Goal: Information Seeking & Learning: Learn about a topic

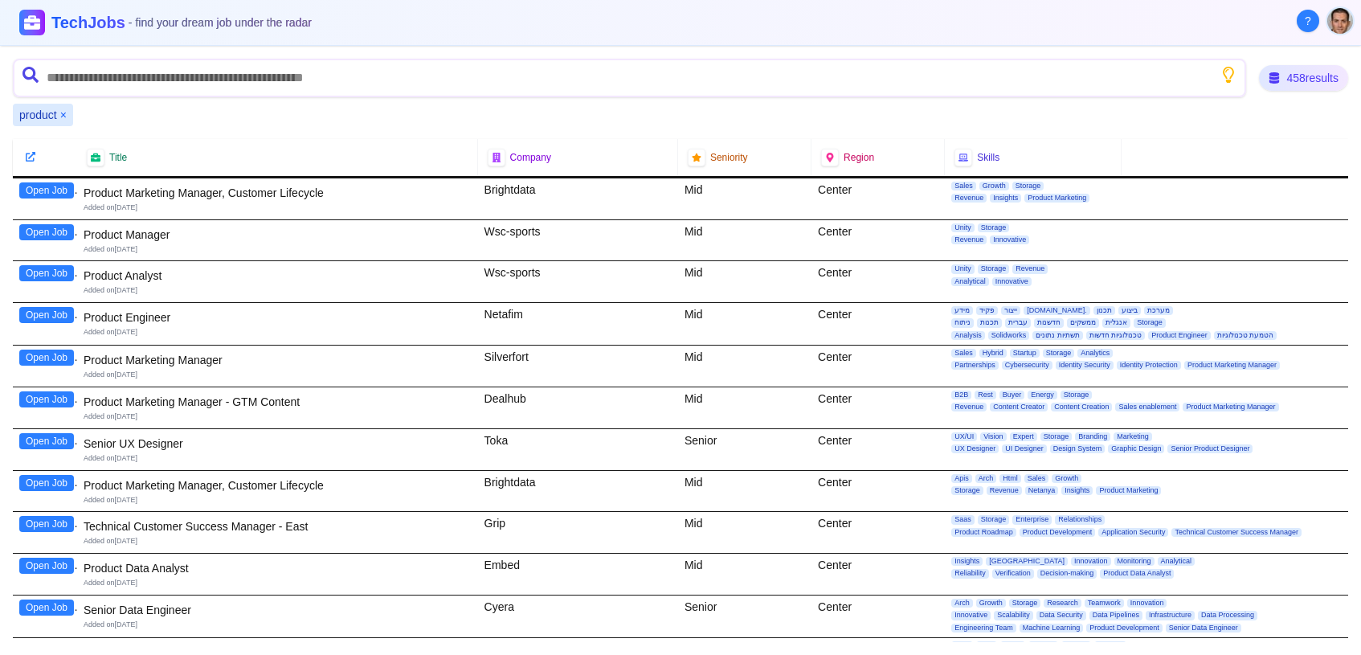
scroll to position [267, 0]
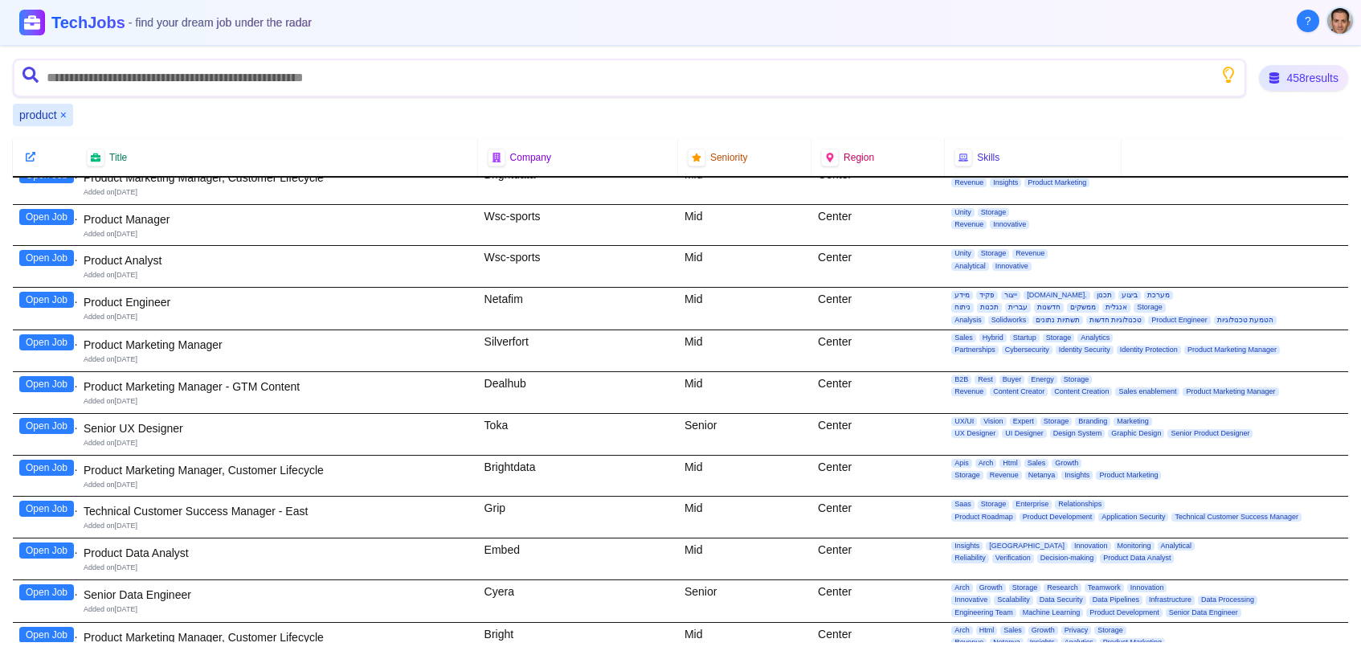
click at [33, 299] on button "Open Job" at bounding box center [46, 300] width 55 height 16
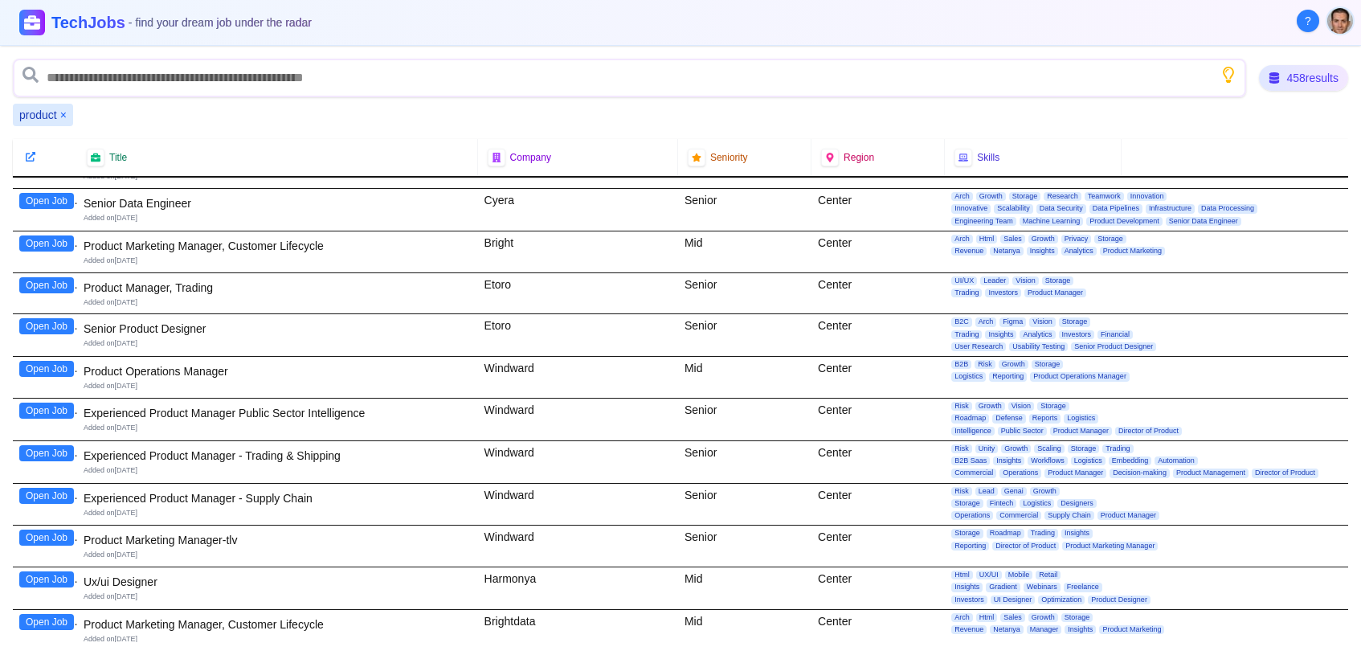
scroll to position [713, 0]
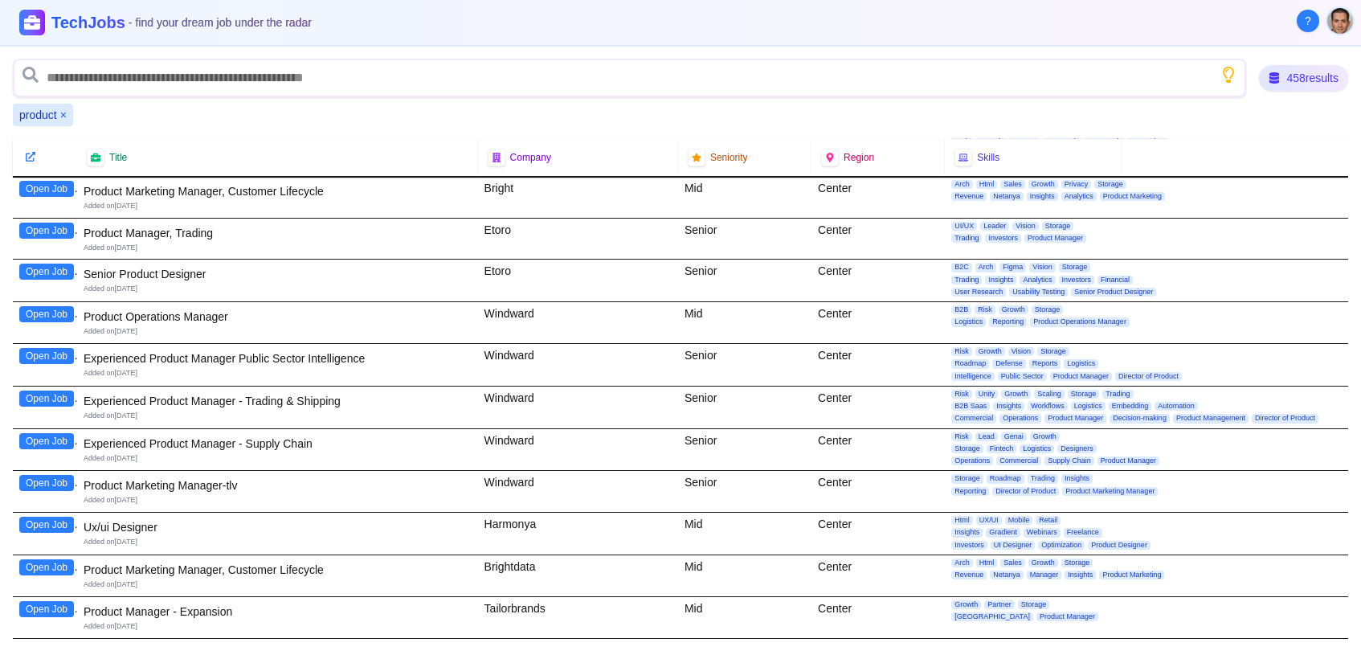
click at [60, 213] on div "Open Job" at bounding box center [45, 197] width 64 height 41
click at [59, 226] on button "Open Job" at bounding box center [46, 230] width 55 height 16
click at [34, 349] on button "Open Job" at bounding box center [46, 356] width 55 height 16
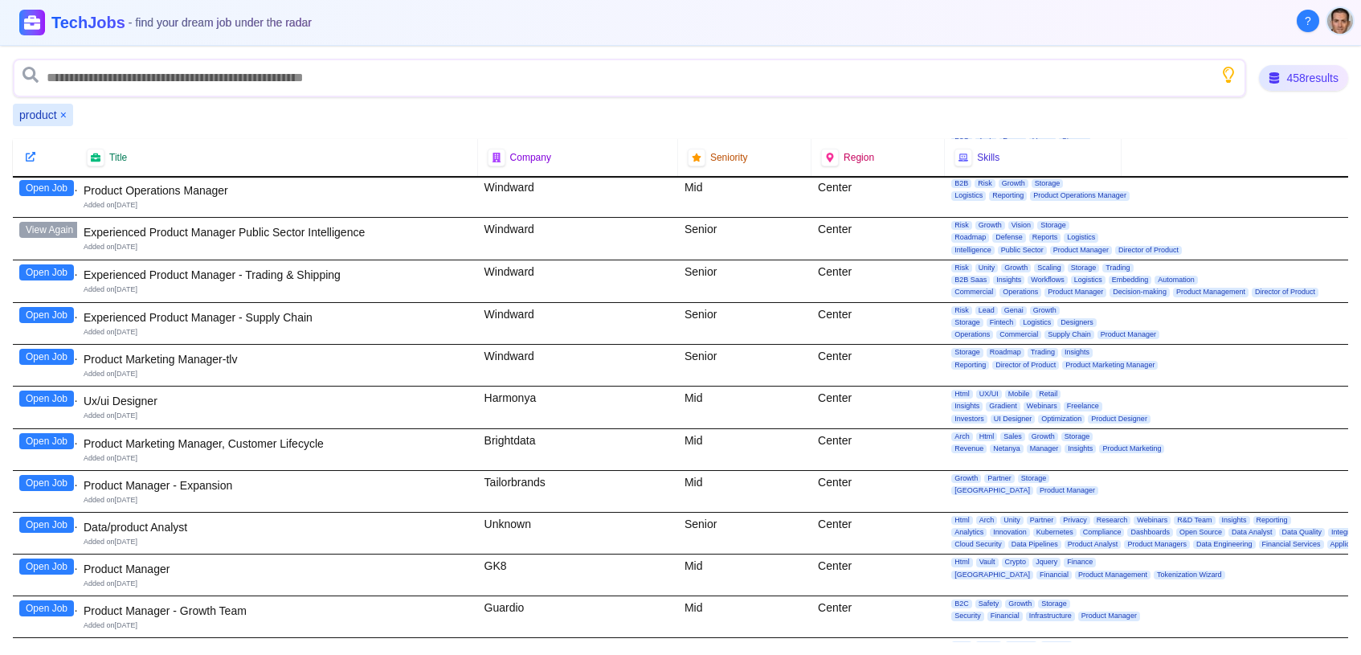
scroll to position [892, 0]
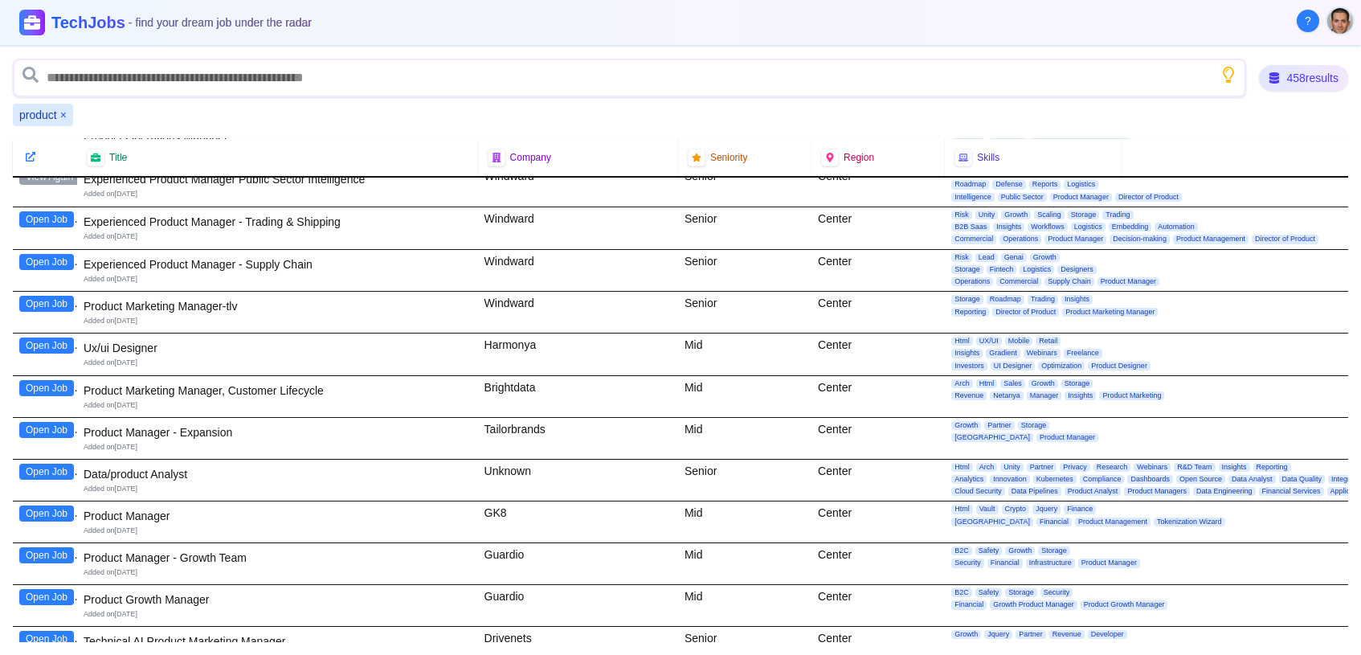
click at [64, 432] on button "Open Job" at bounding box center [46, 430] width 55 height 16
click at [42, 510] on button "Open Job" at bounding box center [46, 513] width 55 height 16
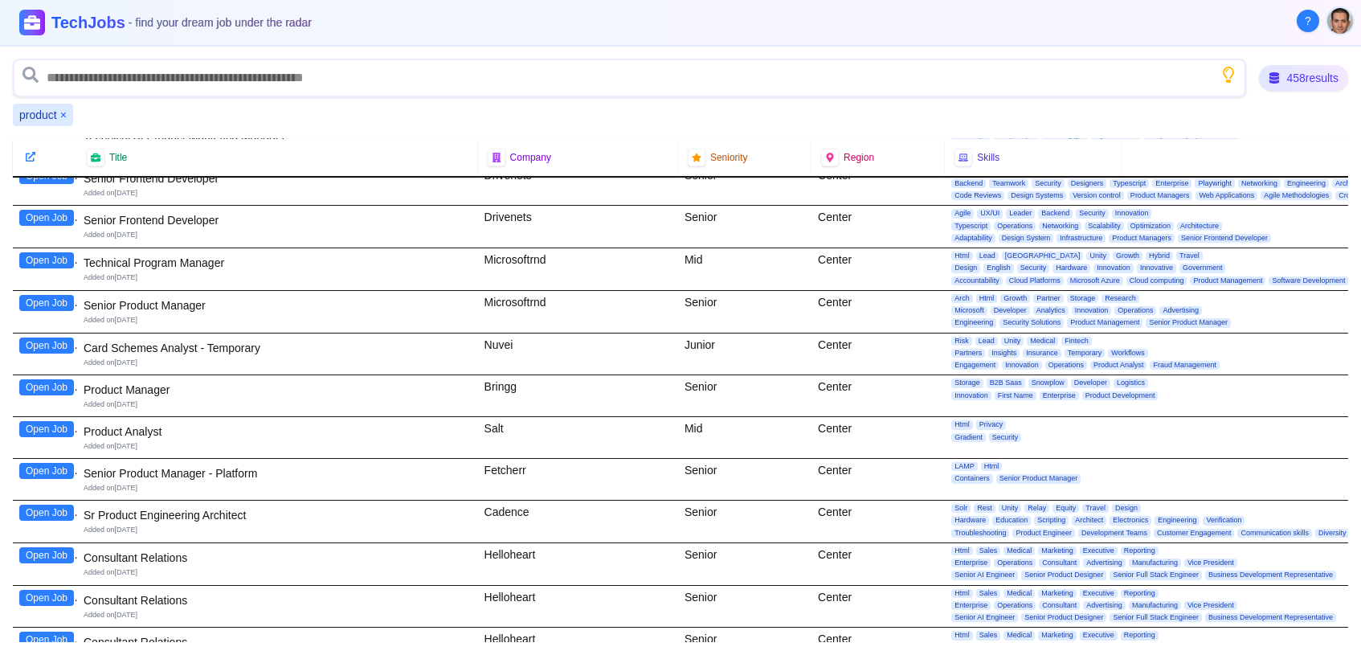
scroll to position [1427, 0]
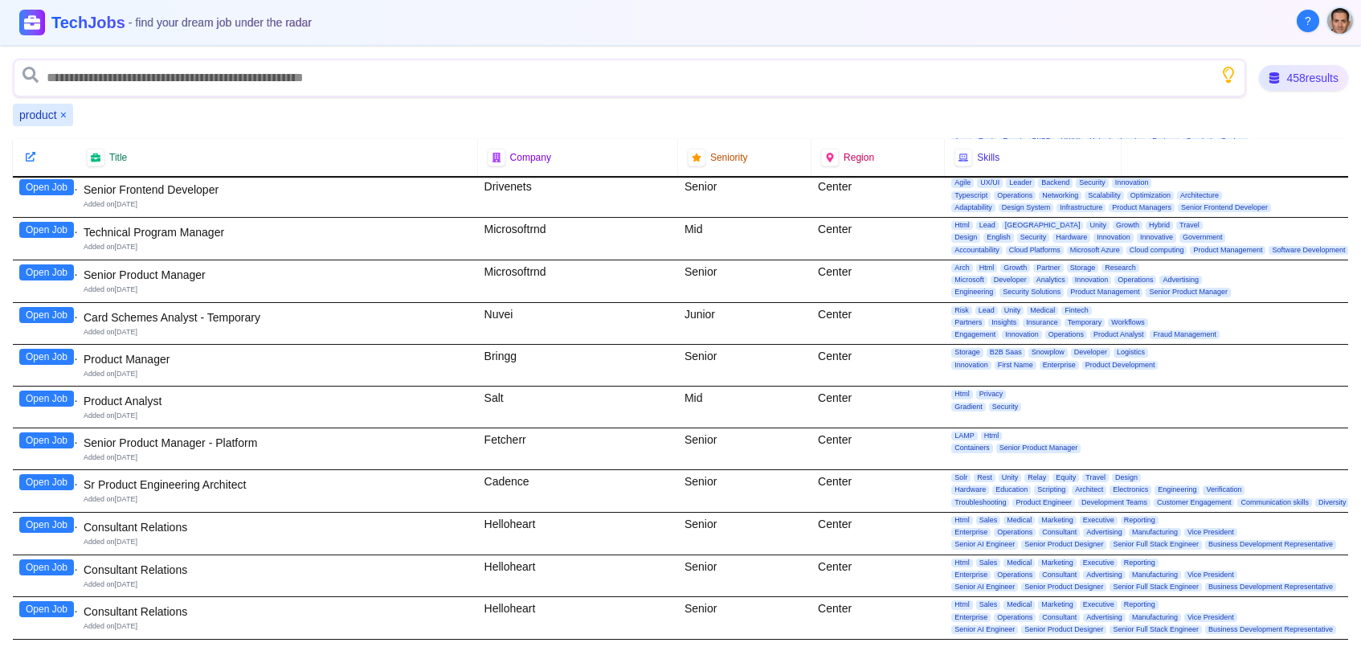
click at [71, 355] on button "Open Job" at bounding box center [46, 357] width 55 height 16
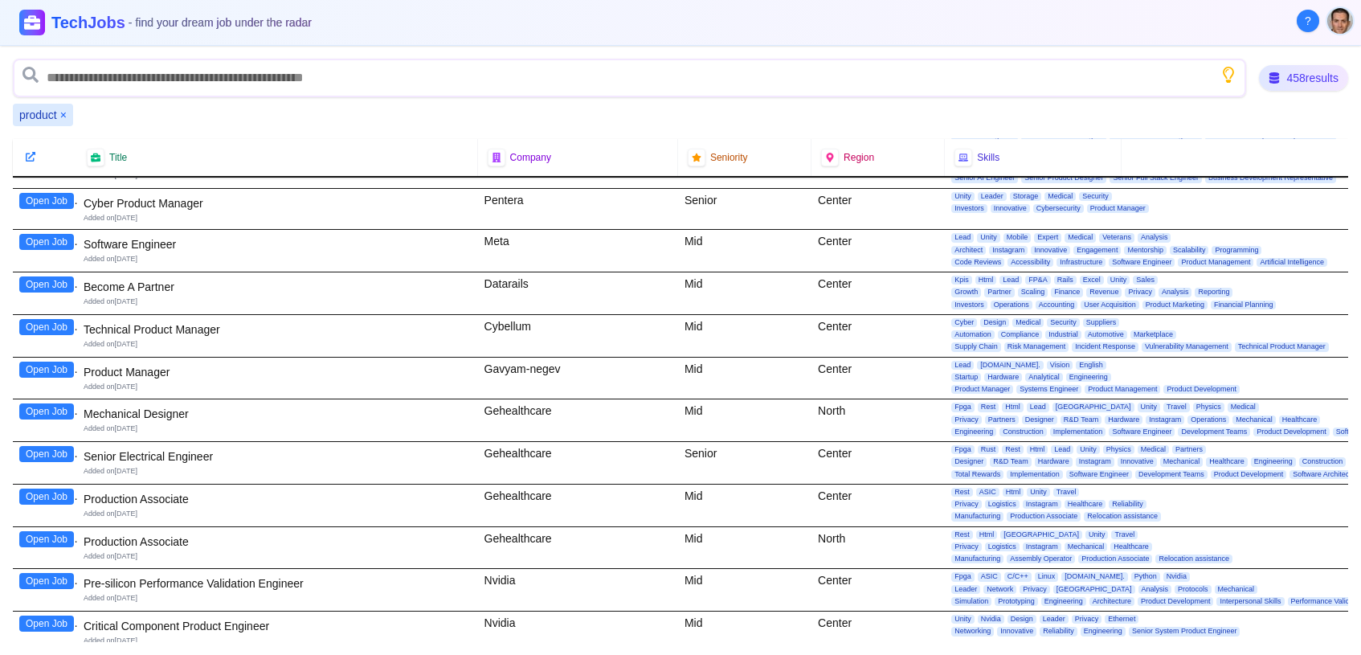
scroll to position [2052, 0]
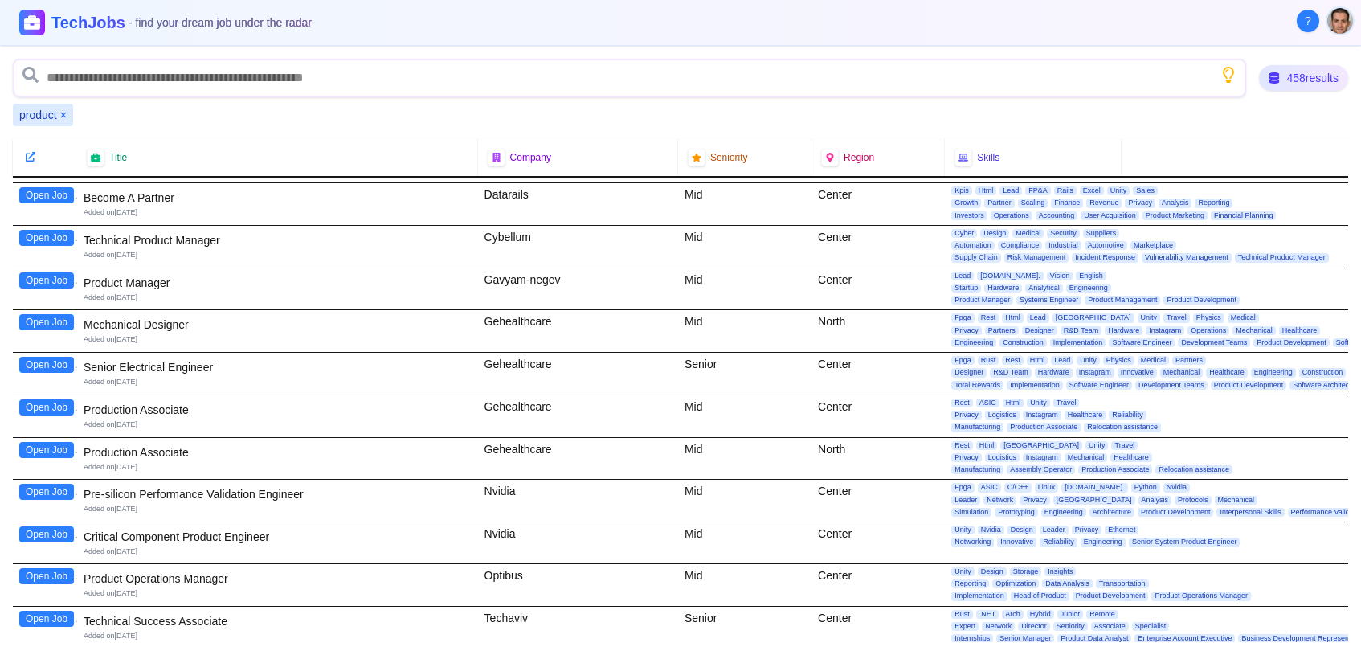
click at [43, 230] on button "Open Job" at bounding box center [46, 238] width 55 height 16
click at [42, 272] on button "Open Job" at bounding box center [46, 280] width 55 height 16
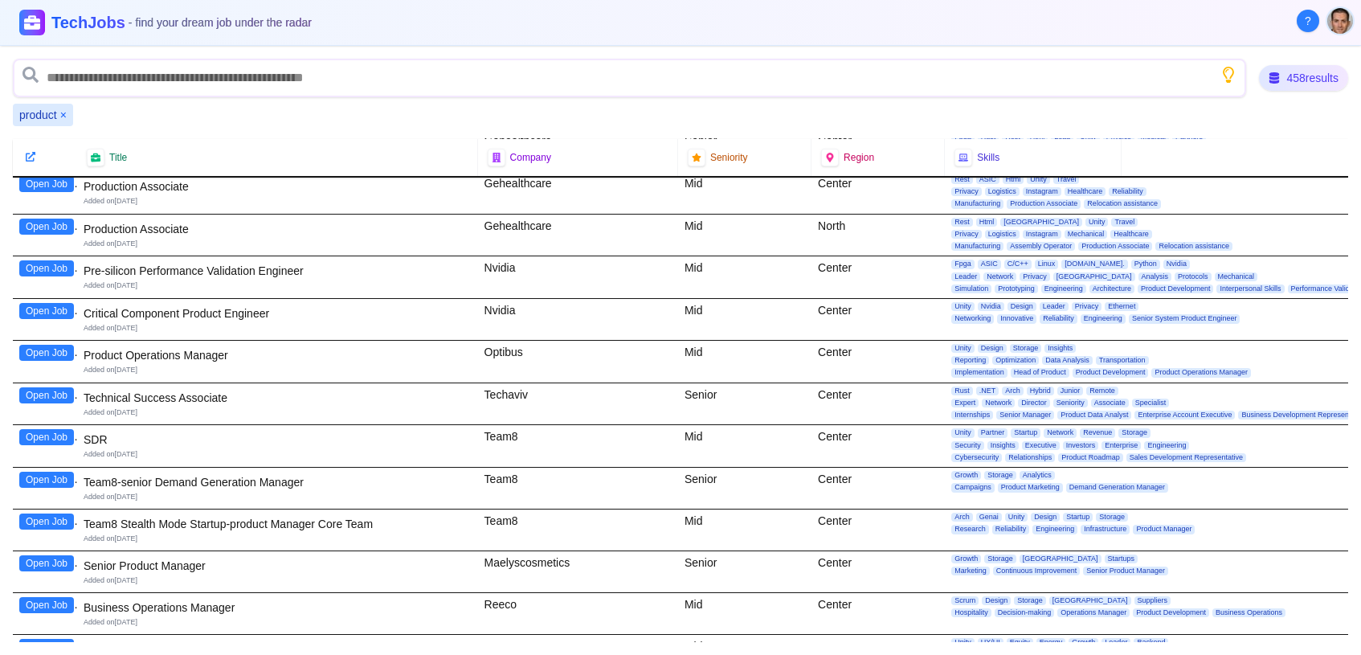
scroll to position [2320, 0]
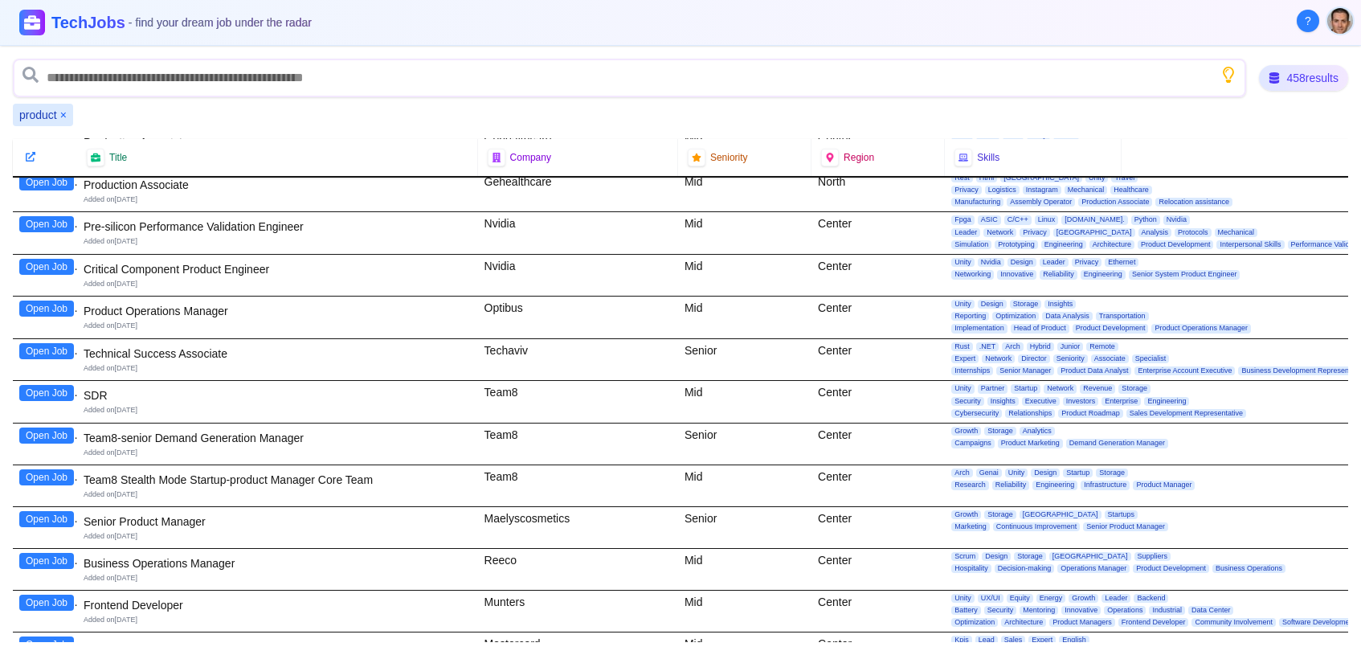
click at [45, 469] on button "Open Job" at bounding box center [46, 477] width 55 height 16
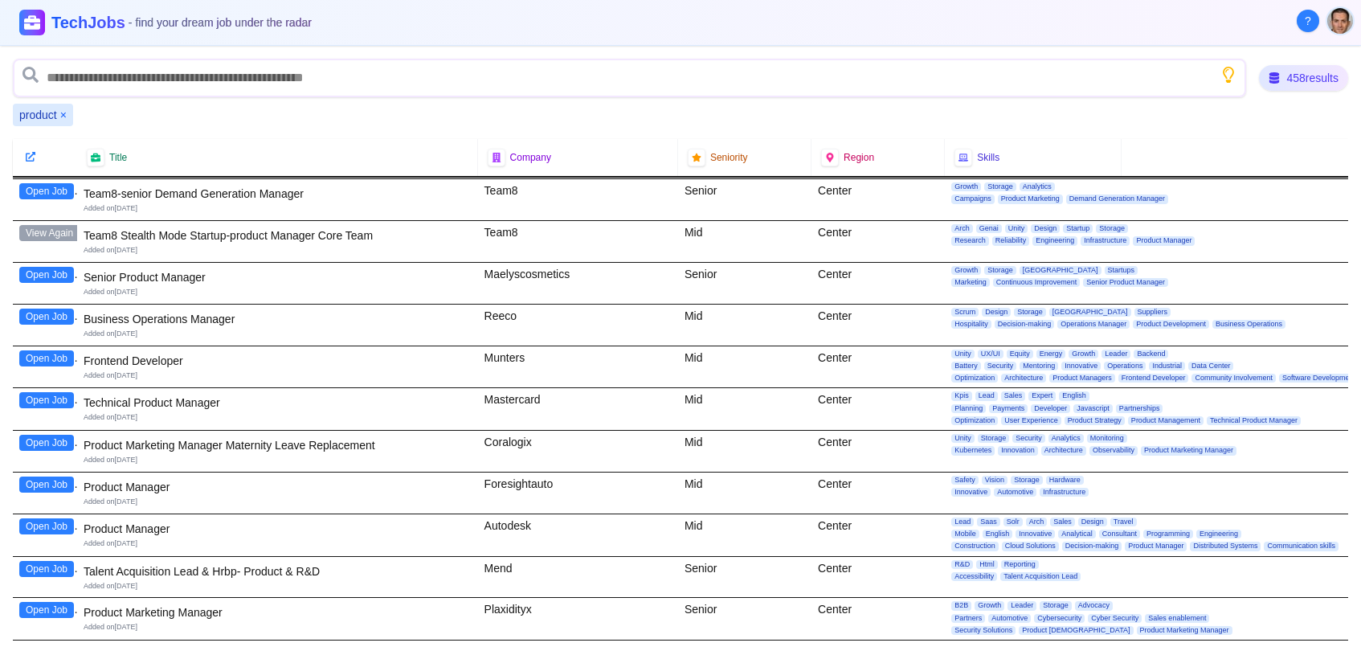
scroll to position [2588, 0]
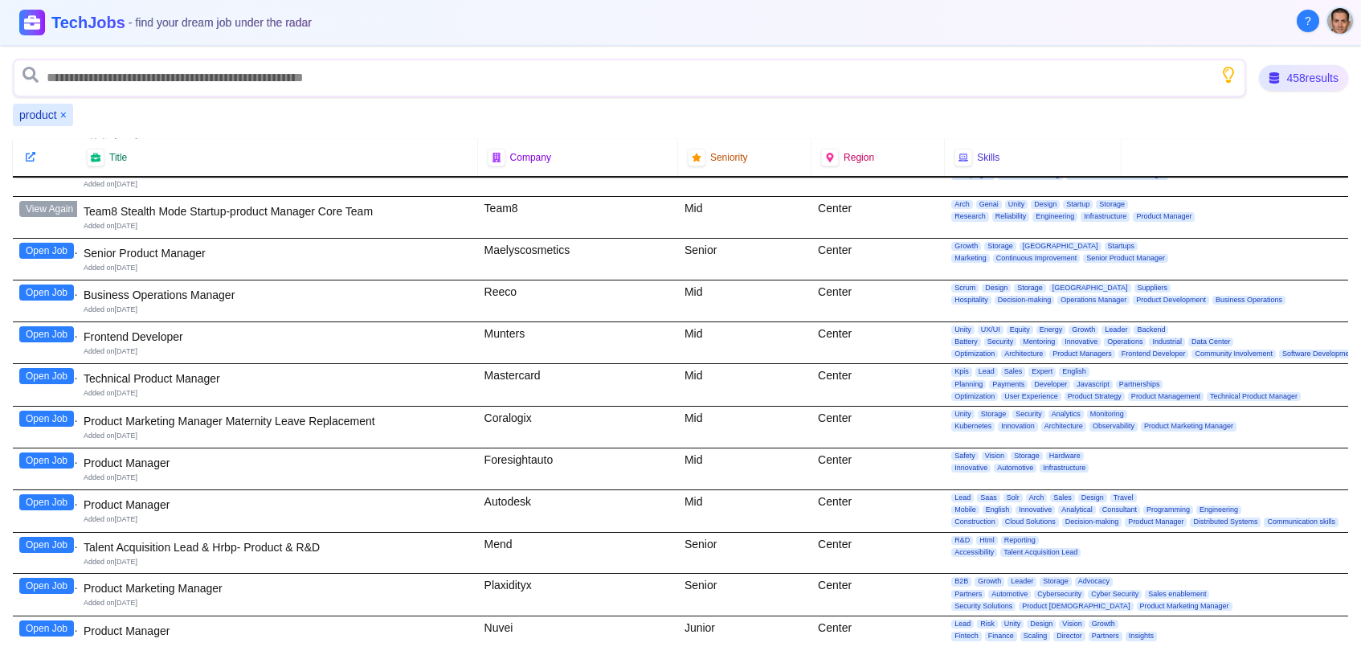
click at [47, 243] on button "Open Job" at bounding box center [46, 251] width 55 height 16
click at [51, 370] on button "Open Job" at bounding box center [46, 376] width 55 height 16
click at [46, 455] on button "Open Job" at bounding box center [46, 460] width 55 height 16
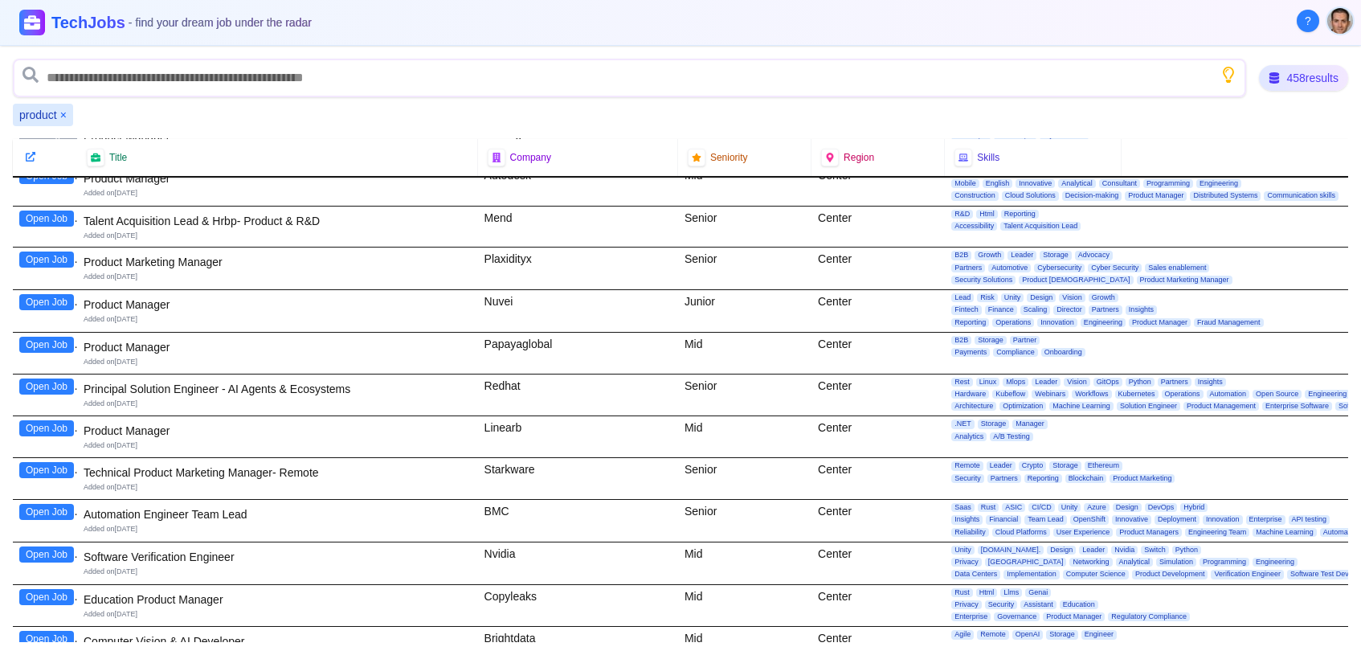
scroll to position [2945, 0]
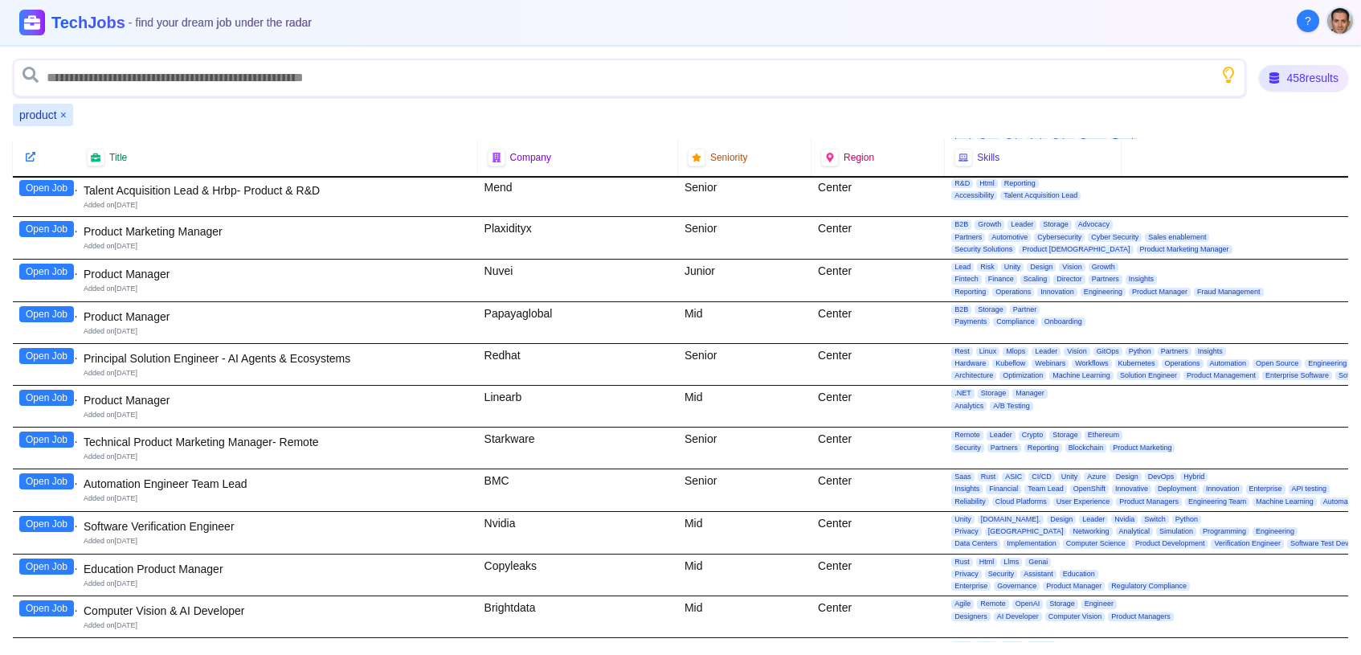
click at [67, 263] on button "Open Job" at bounding box center [46, 271] width 55 height 16
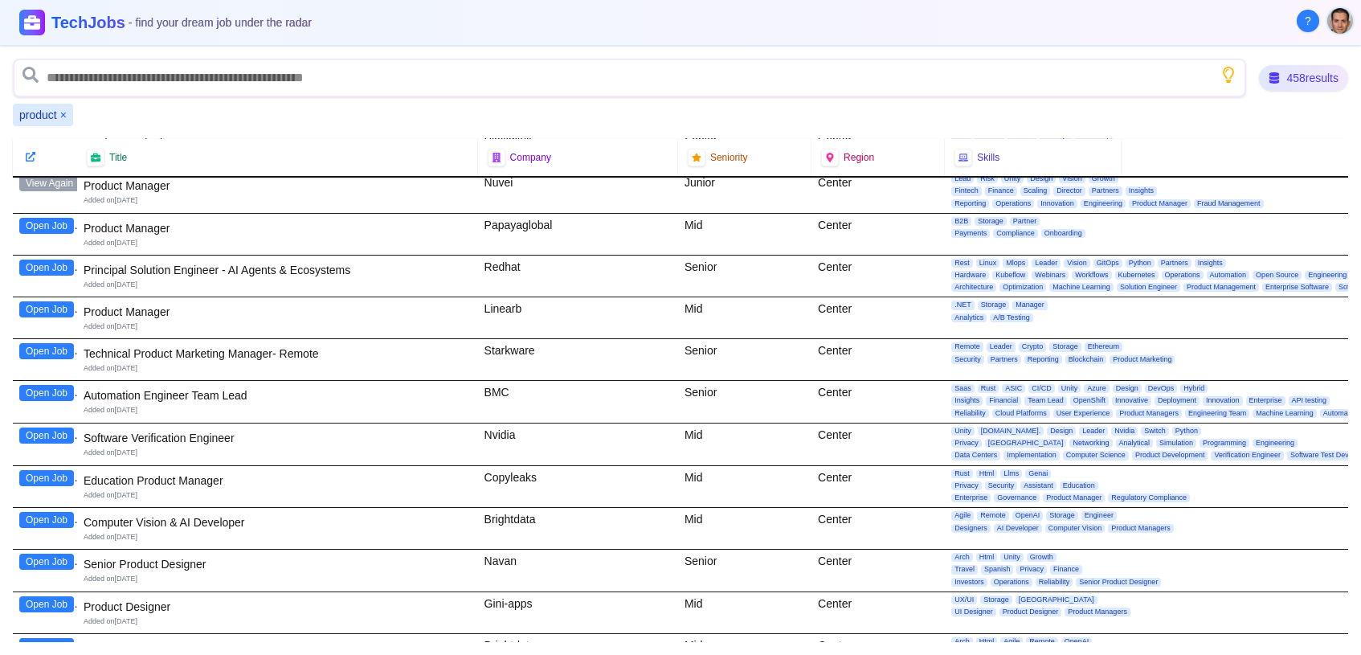
scroll to position [3034, 0]
click at [60, 300] on button "Open Job" at bounding box center [46, 308] width 55 height 16
click at [144, 82] on input "text" at bounding box center [629, 78] width 1233 height 39
type input "*"
click at [66, 110] on button "×" at bounding box center [63, 115] width 6 height 16
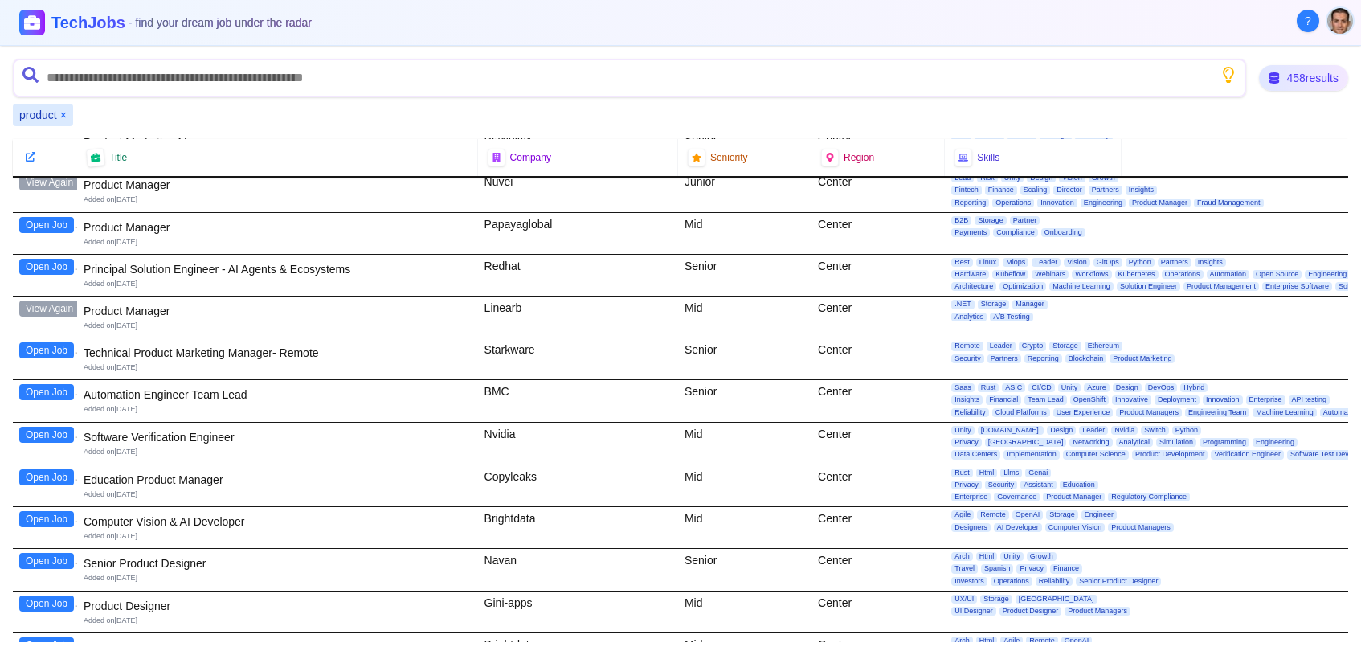
scroll to position [0, 0]
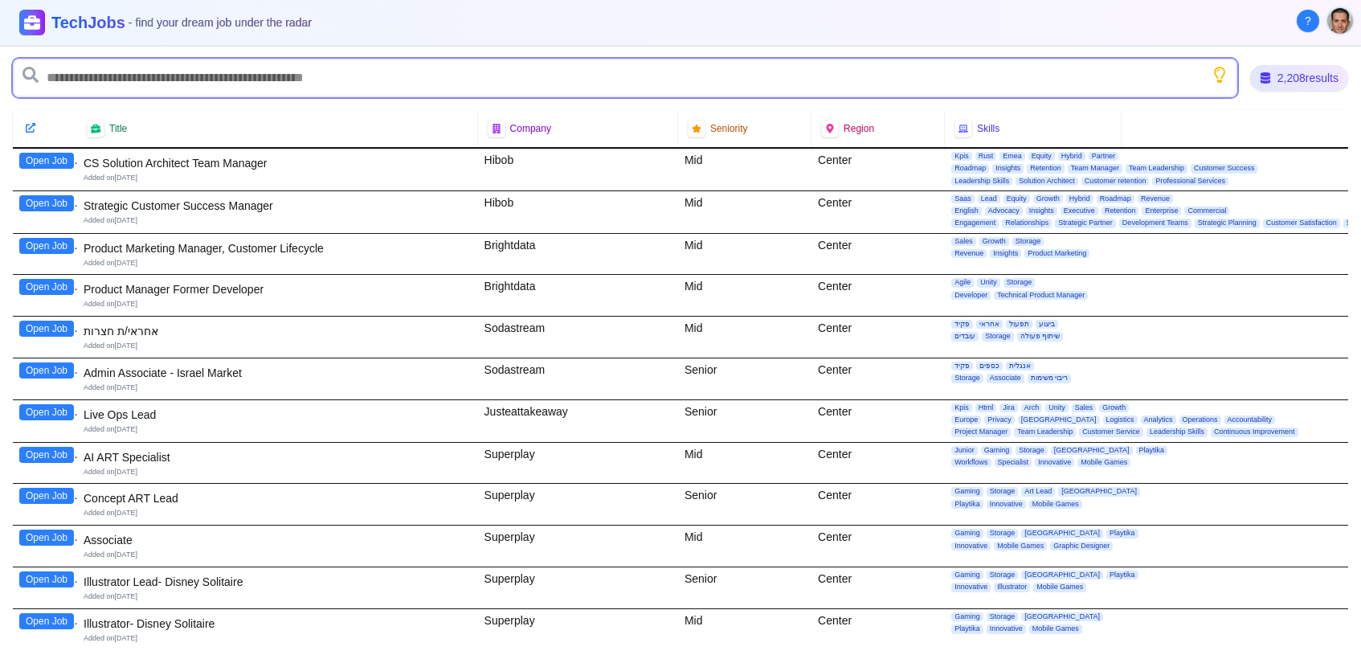
click at [69, 74] on input "text" at bounding box center [625, 78] width 1224 height 39
type input "*******"
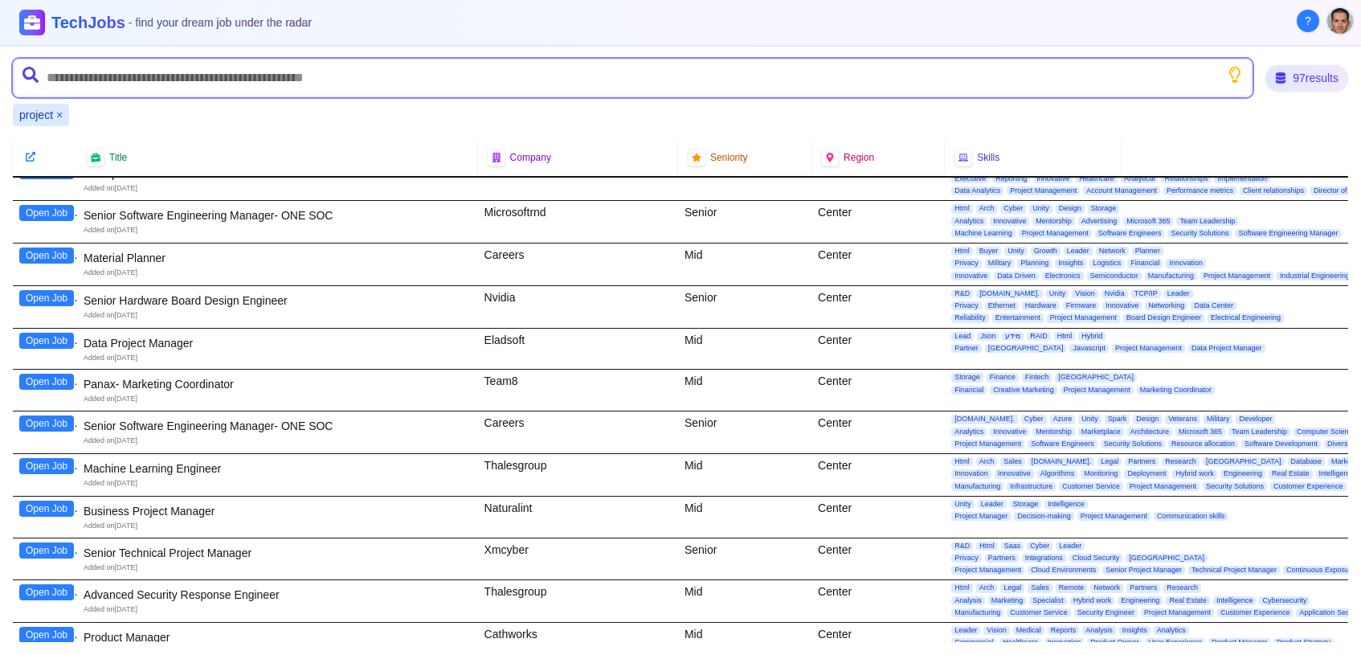
scroll to position [446, 0]
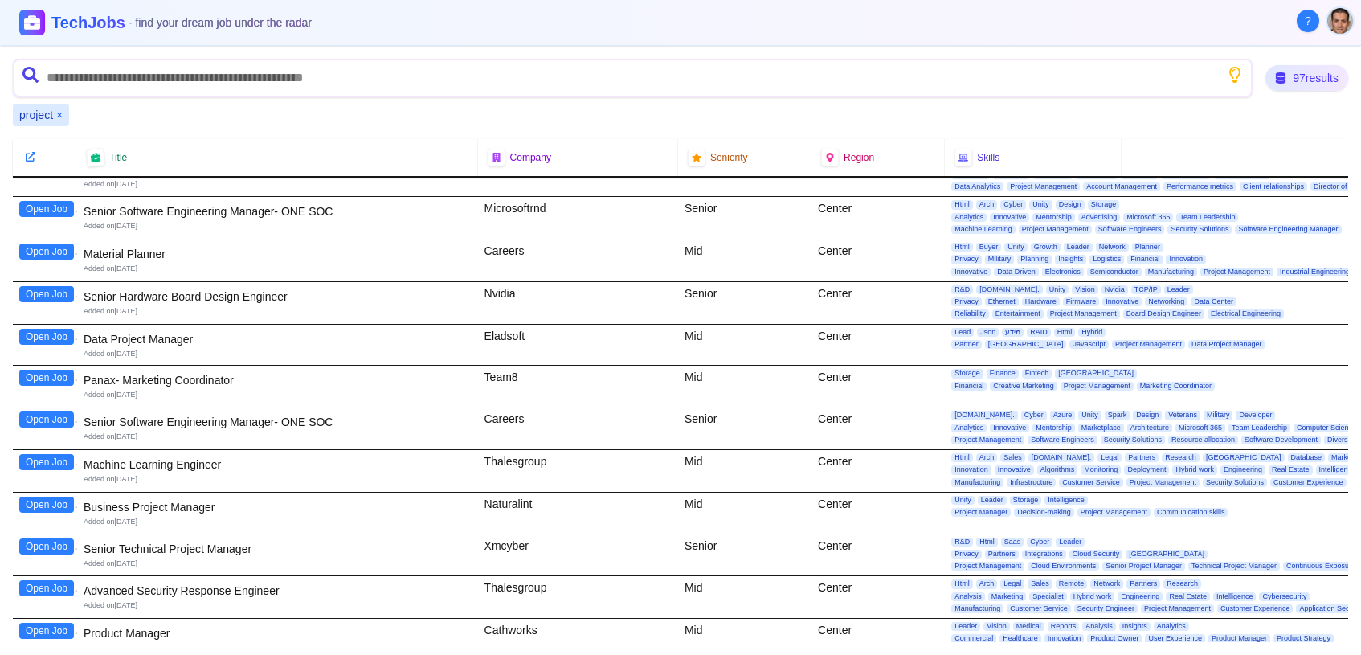
click at [71, 330] on button "Open Job" at bounding box center [46, 337] width 55 height 16
click at [34, 500] on button "Open Job" at bounding box center [46, 504] width 55 height 16
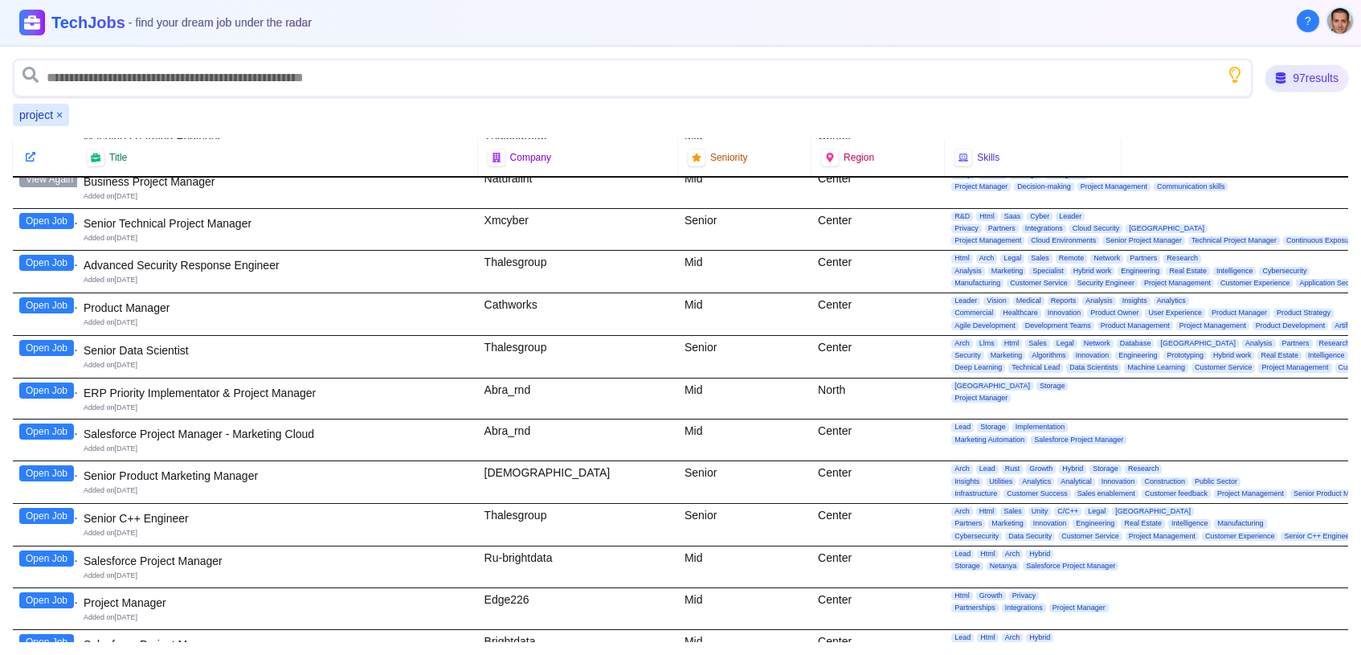
scroll to position [803, 0]
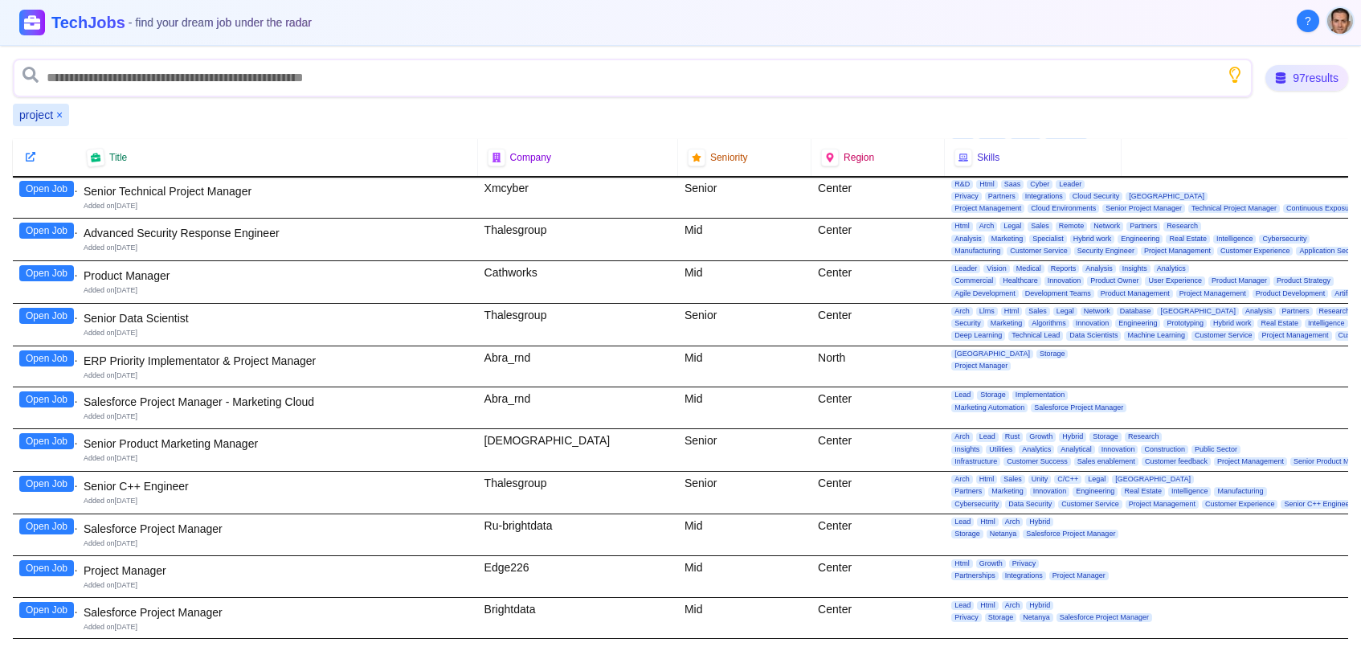
click at [46, 183] on button "Open Job" at bounding box center [46, 189] width 55 height 16
click at [42, 271] on button "Open Job" at bounding box center [46, 273] width 55 height 16
